Goal: Feedback & Contribution: Submit feedback/report problem

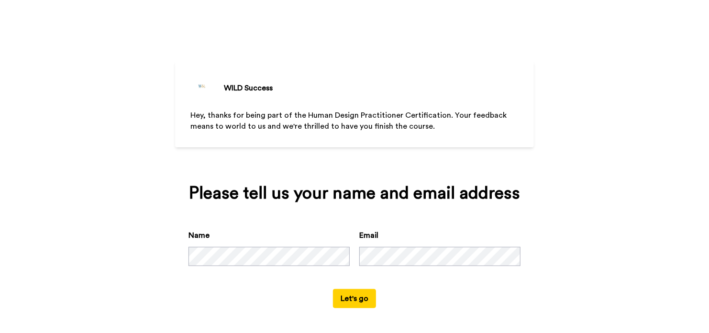
scroll to position [2, 0]
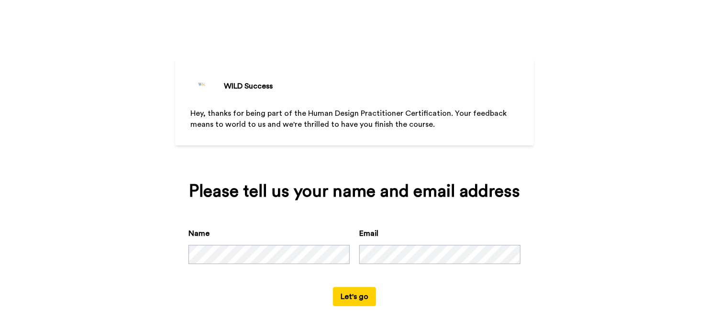
click at [341, 295] on button "Let's go" at bounding box center [354, 296] width 43 height 19
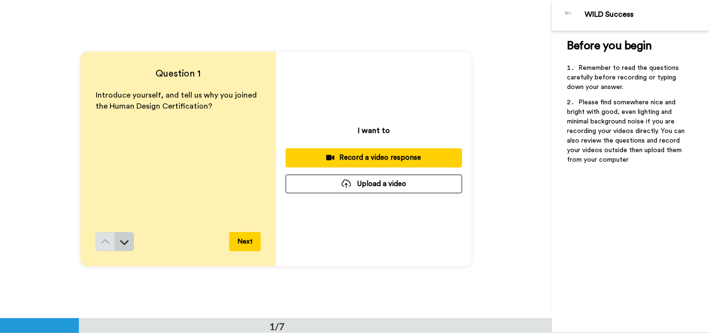
click at [122, 238] on icon at bounding box center [125, 242] width 10 height 10
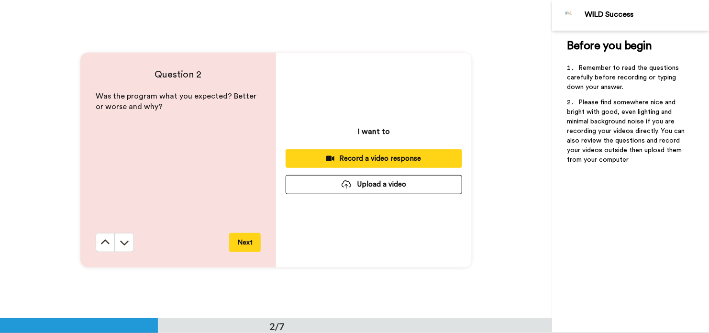
scroll to position [319, 0]
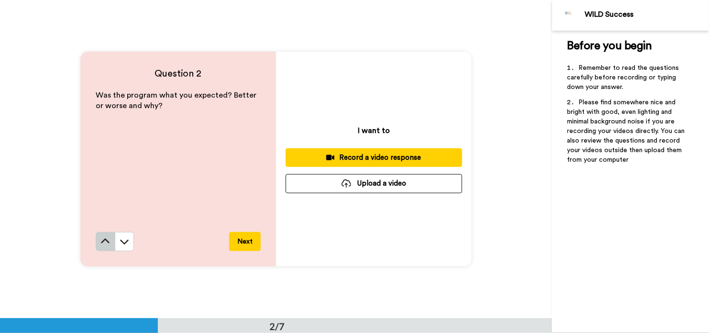
click at [105, 242] on icon at bounding box center [105, 242] width 10 height 10
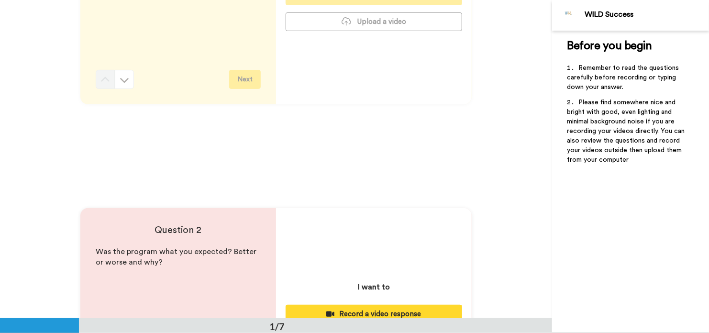
scroll to position [0, 0]
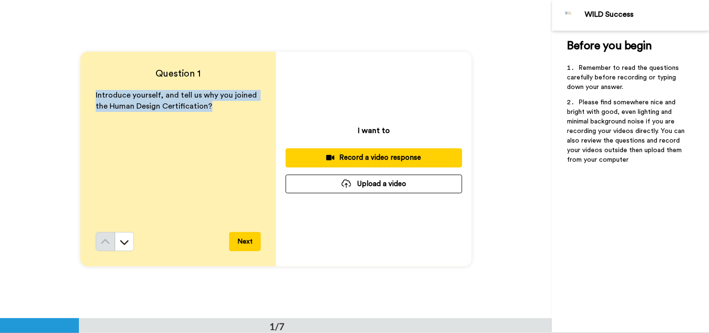
drag, startPoint x: 204, startPoint y: 105, endPoint x: 92, endPoint y: 94, distance: 112.4
click at [92, 94] on div "Question 1 Introduce yourself, and tell us why you joined the Human Design Cert…" at bounding box center [178, 159] width 196 height 215
copy span "Introduce yourself, and tell us why you joined the Human Design Certification?"
click at [124, 245] on icon at bounding box center [125, 242] width 10 height 10
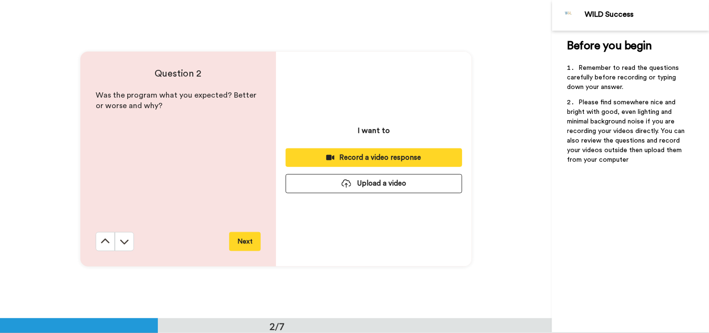
scroll to position [319, 0]
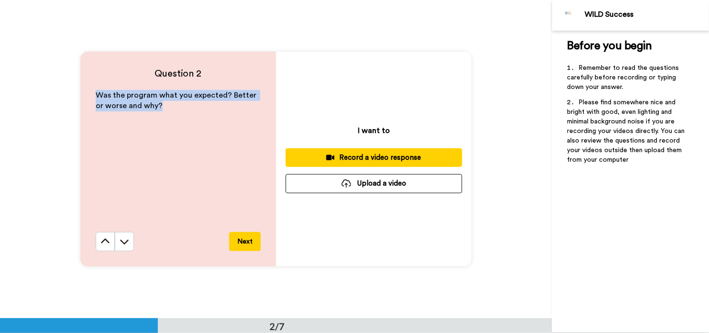
drag, startPoint x: 148, startPoint y: 106, endPoint x: 88, endPoint y: 92, distance: 62.2
click at [88, 92] on div "Question 2 Was the program what you expected? Better or worse and why? Next" at bounding box center [178, 159] width 196 height 215
copy span "Was the program what you expected? Better or worse and why?"
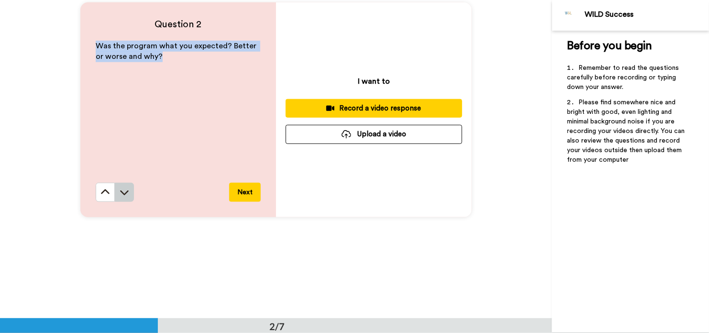
click at [122, 194] on icon at bounding box center [124, 192] width 9 height 5
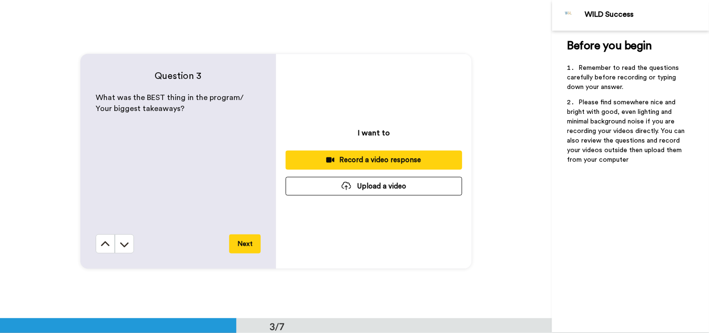
scroll to position [637, 0]
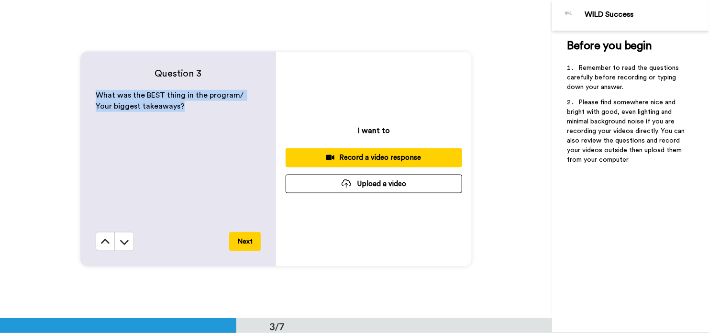
drag, startPoint x: 161, startPoint y: 105, endPoint x: 93, endPoint y: 96, distance: 68.5
click at [96, 96] on p "What was the BEST thing in the program/ Your biggest takeaways?" at bounding box center [178, 101] width 165 height 22
copy span "What was the BEST thing in the program/ Your biggest takeaways?"
click at [120, 244] on icon at bounding box center [125, 242] width 10 height 10
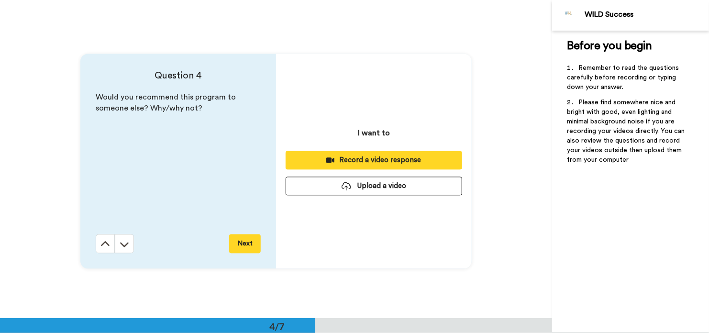
scroll to position [955, 0]
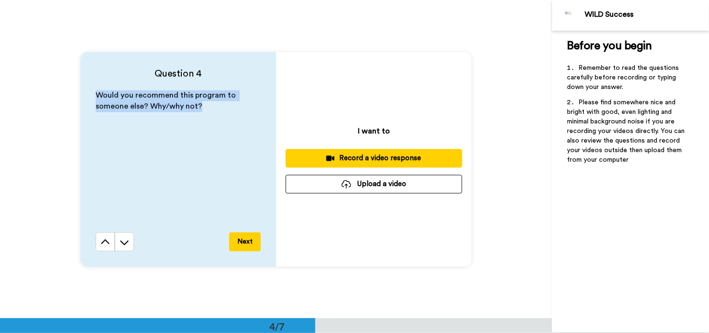
drag, startPoint x: 199, startPoint y: 105, endPoint x: 91, endPoint y: 96, distance: 107.5
click at [91, 96] on div "Question 4 Would you recommend this program to someone else? Why/why not? Next" at bounding box center [178, 159] width 196 height 215
copy span "Would you recommend this program to someone else? Why/why not?"
click at [120, 243] on icon at bounding box center [125, 242] width 10 height 10
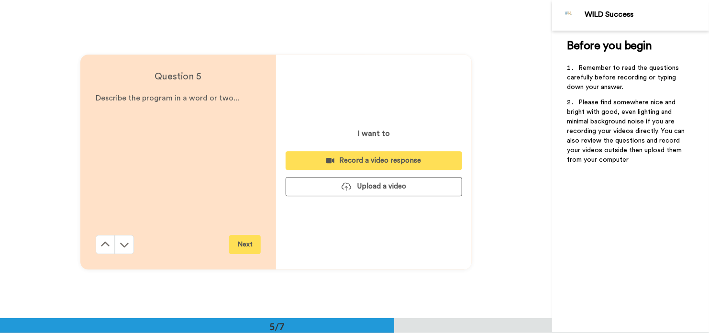
scroll to position [1273, 0]
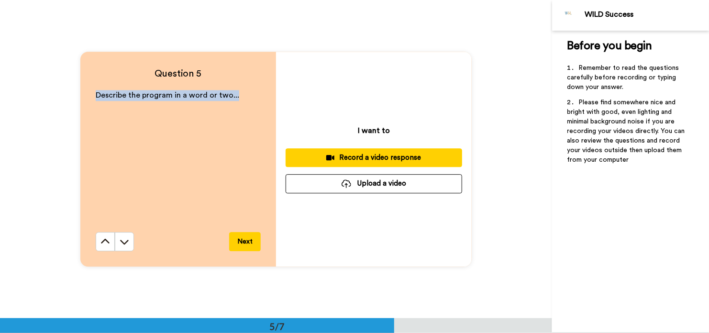
drag, startPoint x: 232, startPoint y: 97, endPoint x: 93, endPoint y: 99, distance: 139.7
click at [93, 99] on div "Question 5 Describe the program in a word or two... Next" at bounding box center [178, 159] width 196 height 215
copy span "Describe the program in a word or two..."
click at [124, 238] on icon at bounding box center [125, 242] width 10 height 10
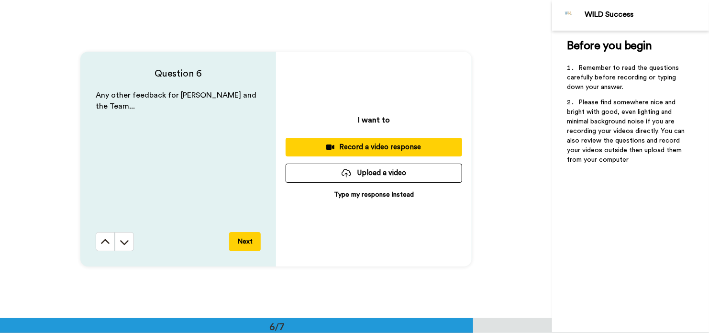
scroll to position [1592, 0]
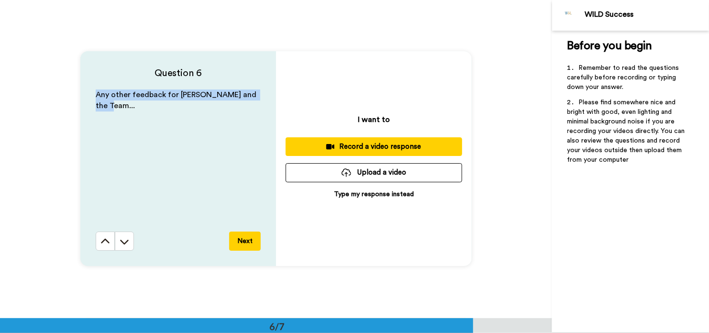
drag, startPoint x: 252, startPoint y: 94, endPoint x: 89, endPoint y: 99, distance: 163.2
click at [89, 99] on div "Question 6 Any other feedback for [PERSON_NAME] and the Team... Next" at bounding box center [178, 158] width 196 height 215
copy span "Any other feedback for [PERSON_NAME] and the Team..."
click at [120, 237] on icon at bounding box center [125, 242] width 10 height 10
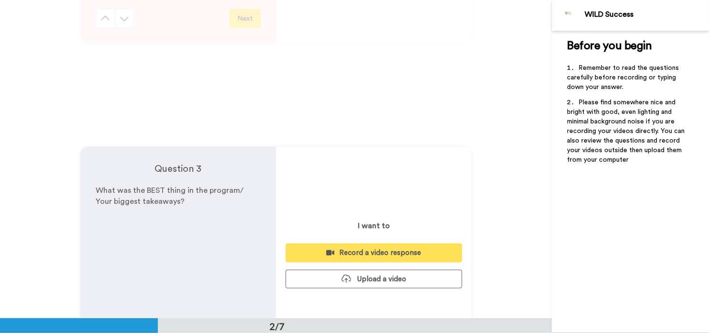
scroll to position [0, 0]
